Goal: Book appointment/travel/reservation

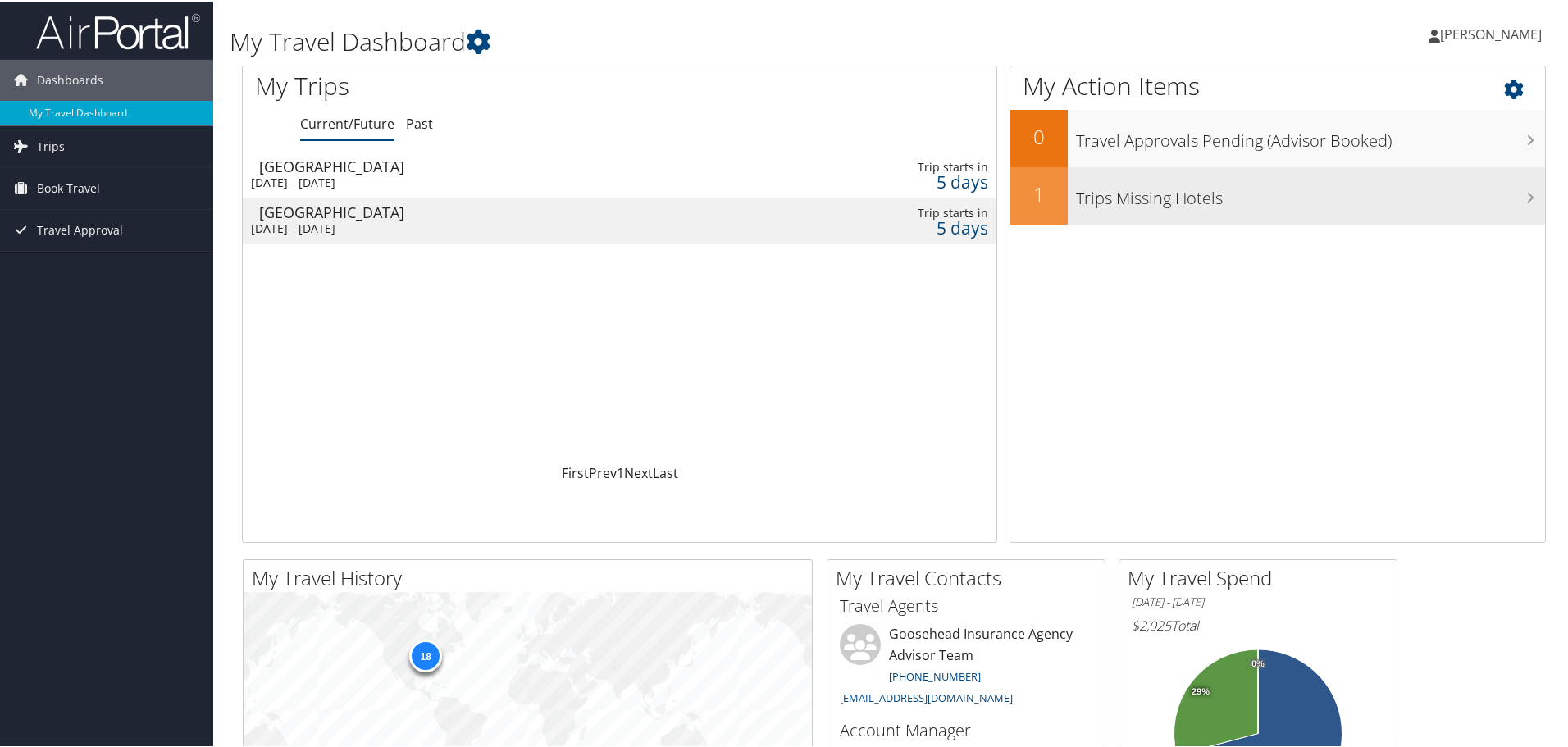
click at [1185, 207] on h3 "Trips Missing Hotels" at bounding box center [1310, 193] width 469 height 31
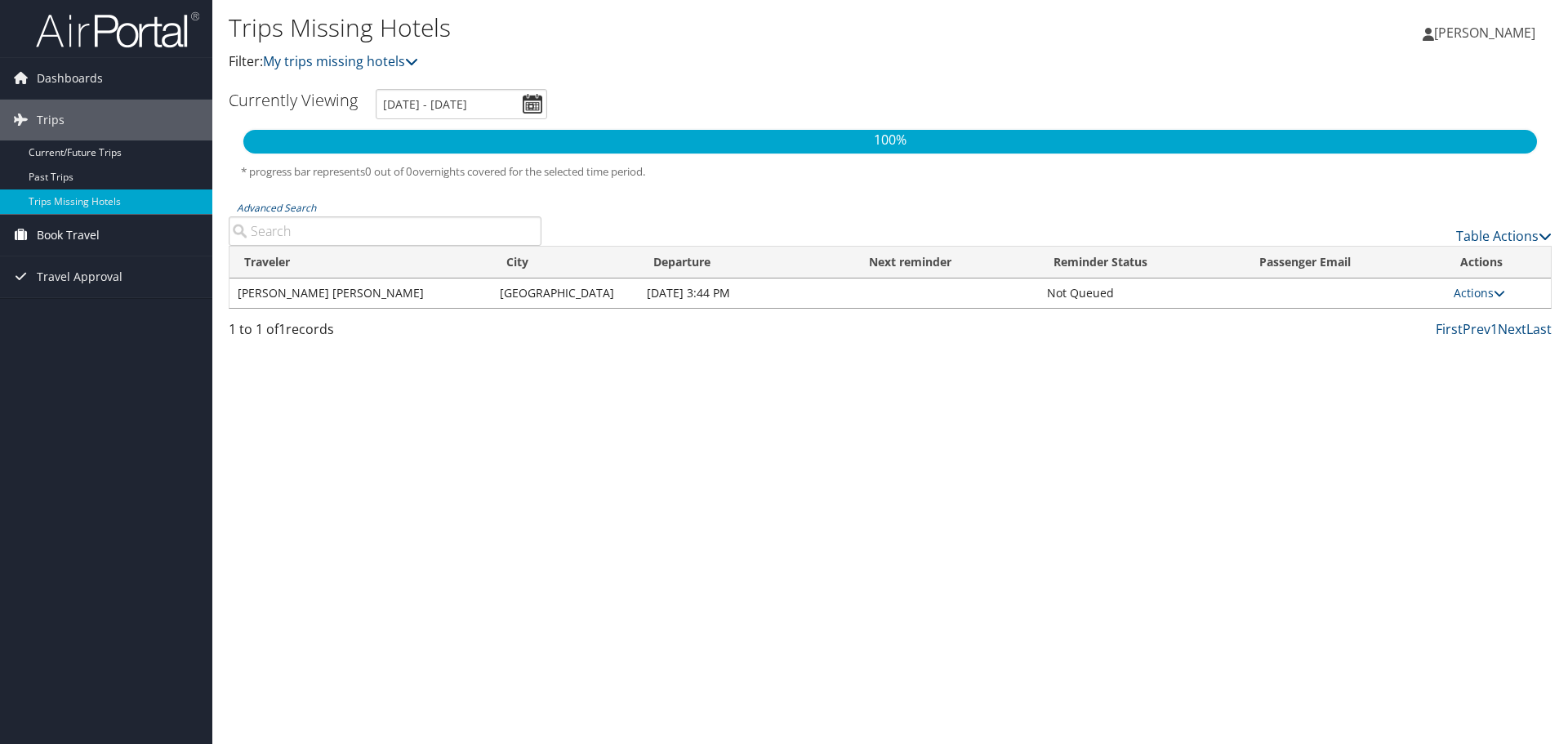
click at [79, 231] on span "Book Travel" at bounding box center [68, 234] width 63 height 41
click at [100, 316] on link "Book/Manage Online Trips" at bounding box center [106, 317] width 213 height 25
